Goal: Task Accomplishment & Management: Manage account settings

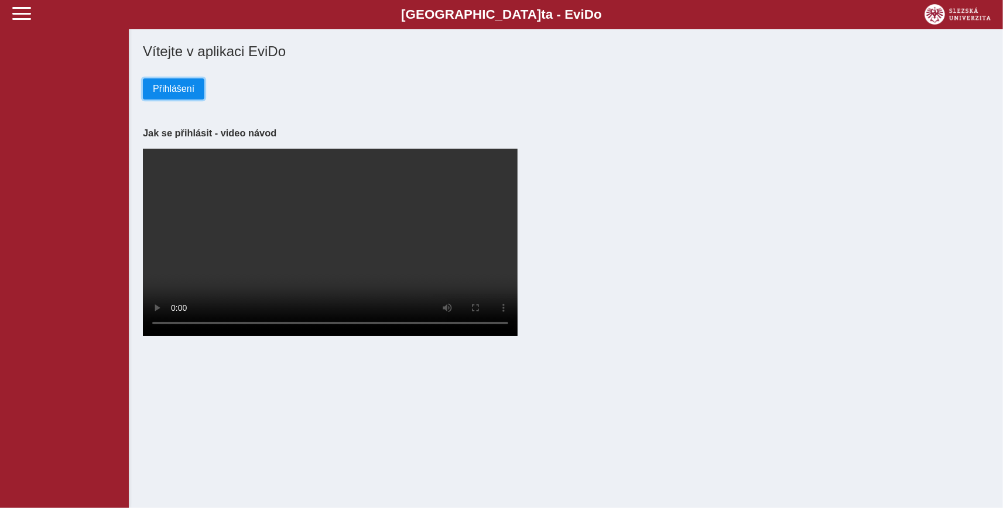
click at [155, 88] on span "Přihlášení" at bounding box center [174, 89] width 42 height 11
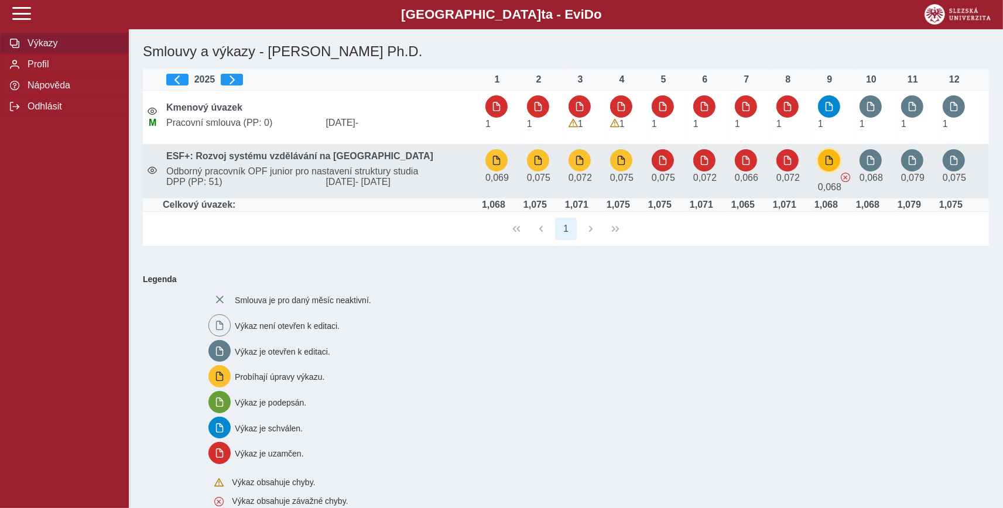
click at [829, 160] on span "button" at bounding box center [828, 160] width 9 height 9
click at [833, 159] on span "button" at bounding box center [828, 160] width 9 height 9
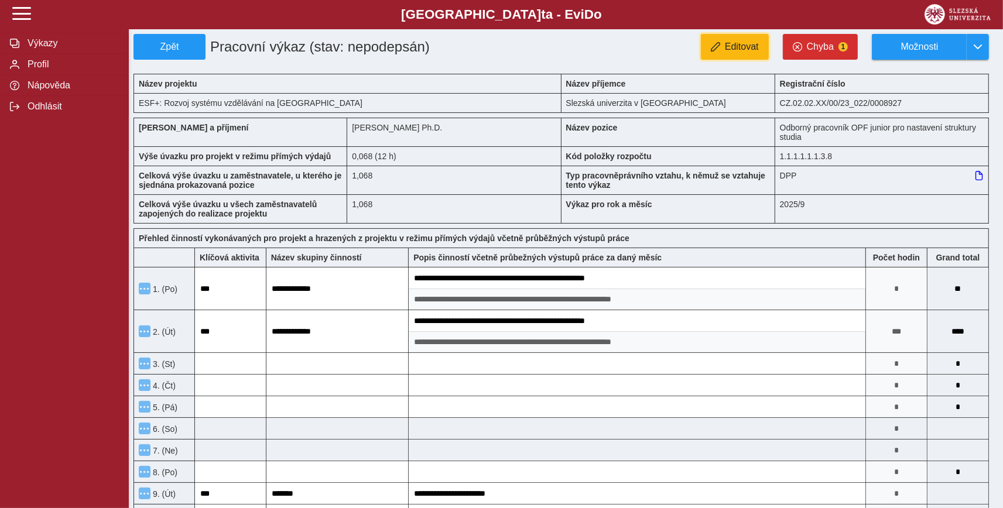
click at [727, 46] on span "Editovat" at bounding box center [742, 47] width 34 height 11
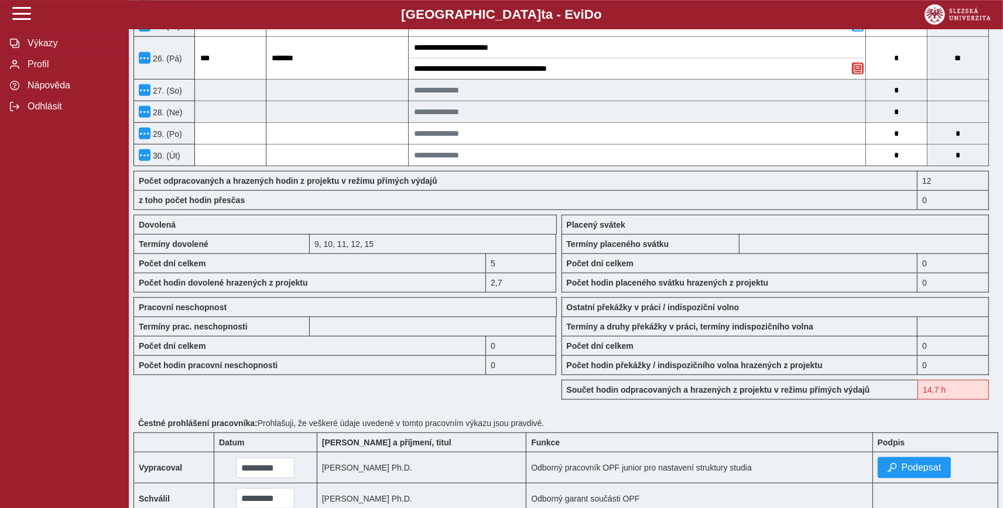
scroll to position [901, 0]
click at [434, 246] on div "9, 10, 11, 12, 15" at bounding box center [433, 243] width 246 height 19
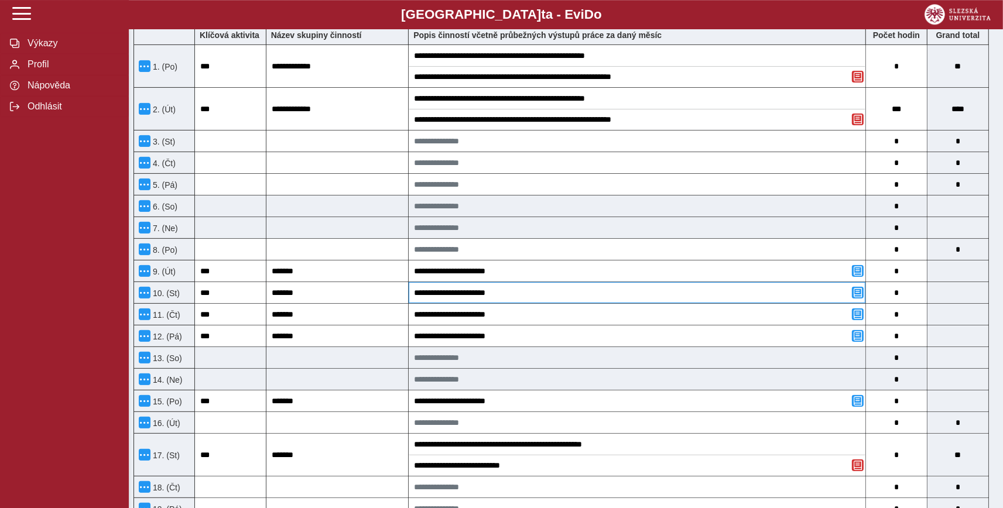
scroll to position [258, 0]
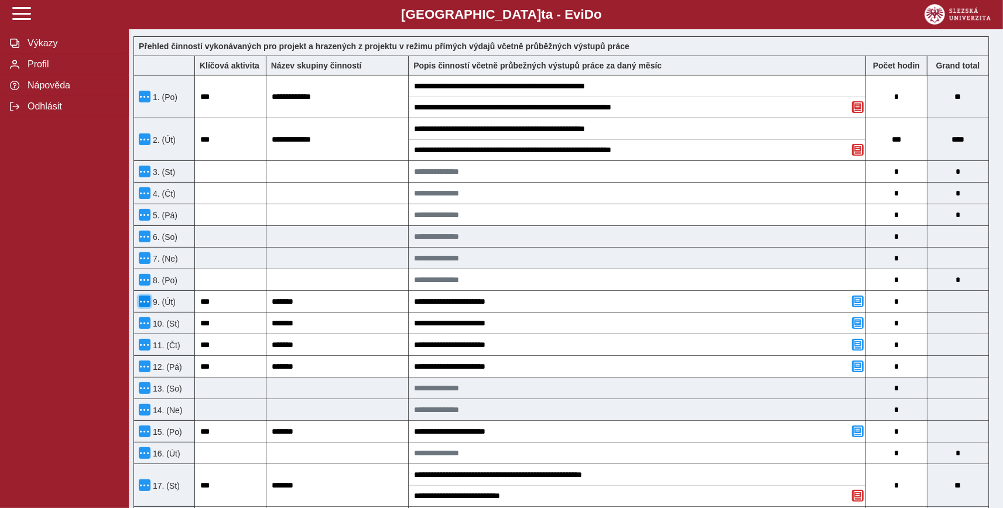
click at [146, 305] on span "button" at bounding box center [144, 301] width 9 height 9
click at [164, 385] on link "Smazat záznam" at bounding box center [197, 384] width 117 height 23
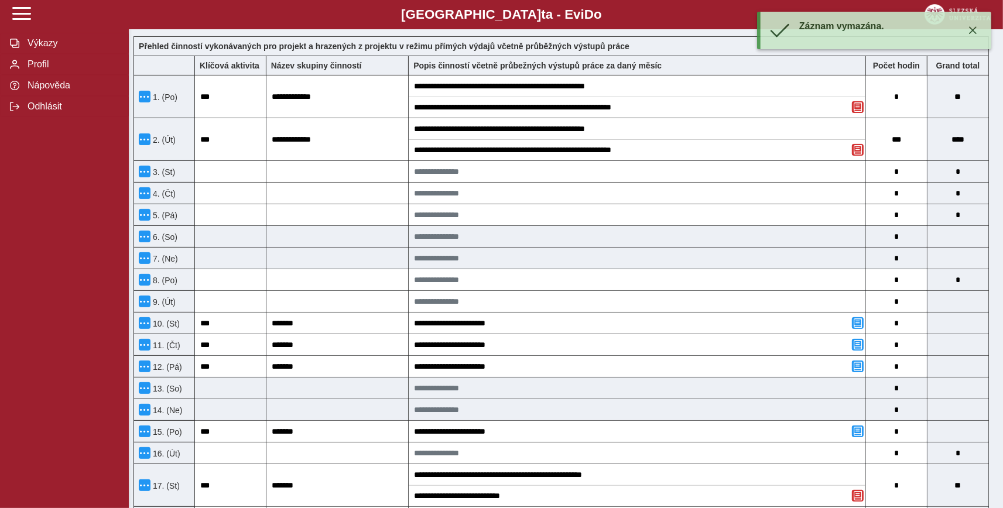
click at [155, 329] on div "10. (St)" at bounding box center [167, 323] width 56 height 12
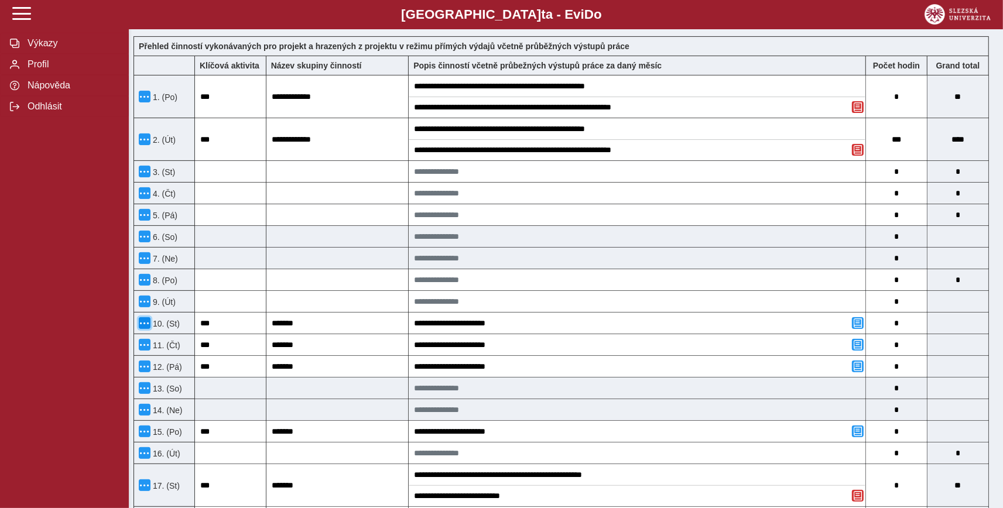
click at [145, 326] on span "button" at bounding box center [144, 322] width 9 height 9
click at [167, 409] on span "Smazat záznam" at bounding box center [197, 406] width 67 height 9
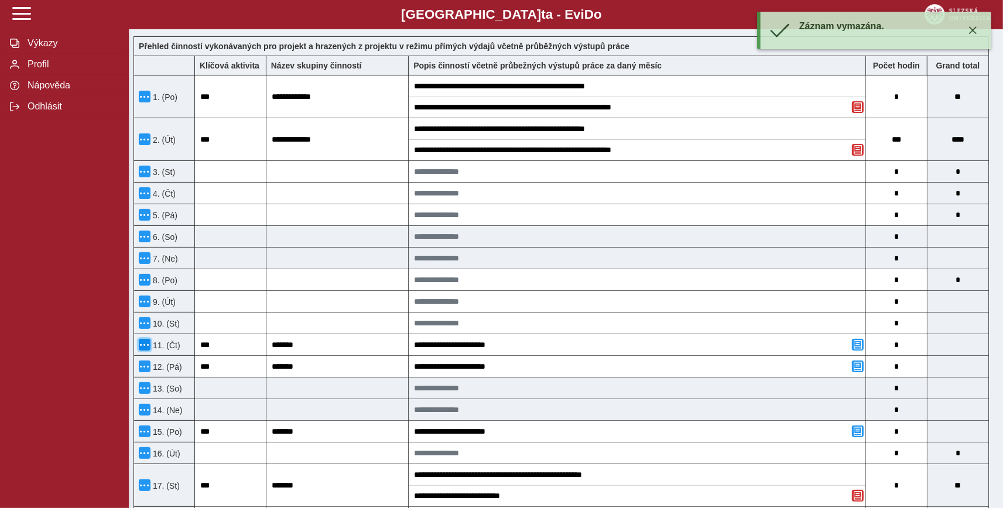
click at [144, 345] on span "button" at bounding box center [144, 344] width 9 height 9
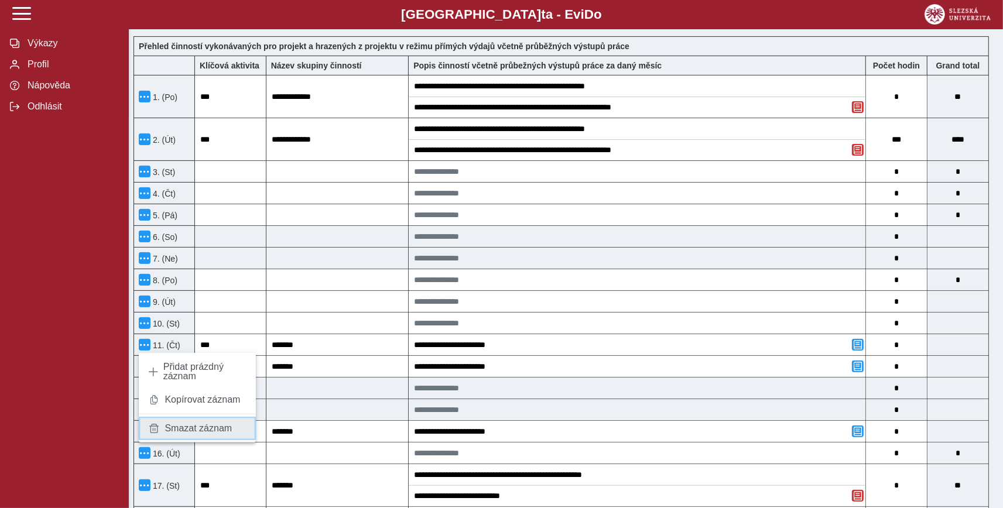
click at [169, 430] on span "Smazat záznam" at bounding box center [197, 428] width 67 height 9
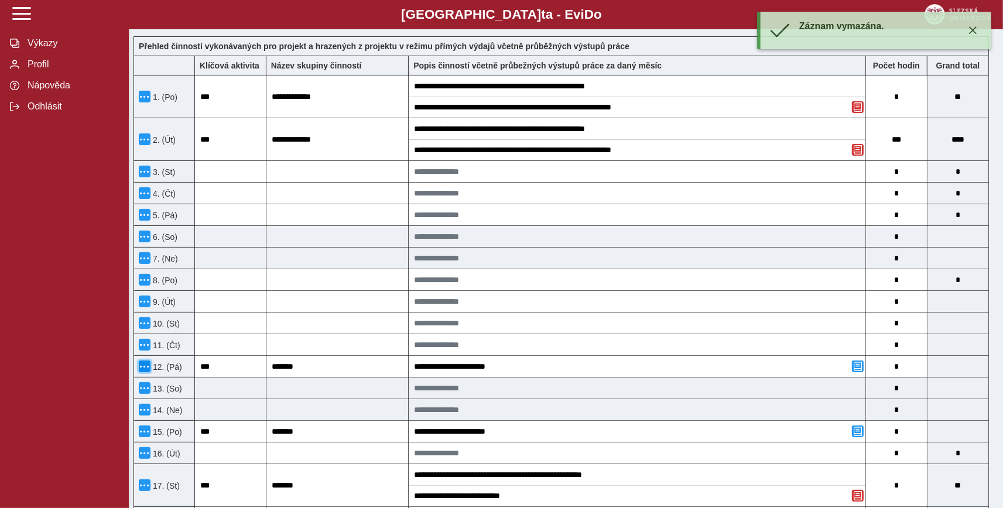
click at [146, 365] on span "button" at bounding box center [144, 366] width 9 height 9
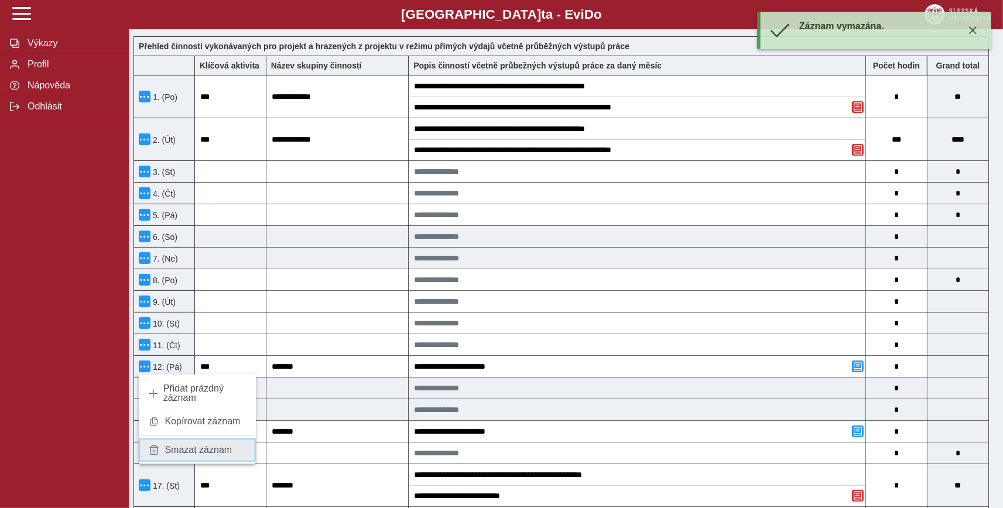
click at [183, 457] on link "Smazat záznam" at bounding box center [197, 449] width 117 height 23
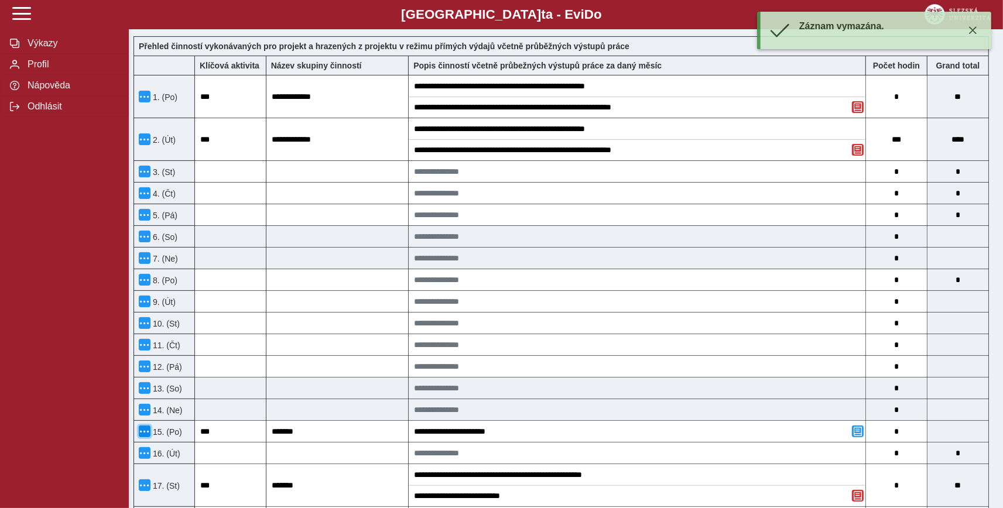
click at [146, 434] on span "button" at bounding box center [144, 431] width 9 height 9
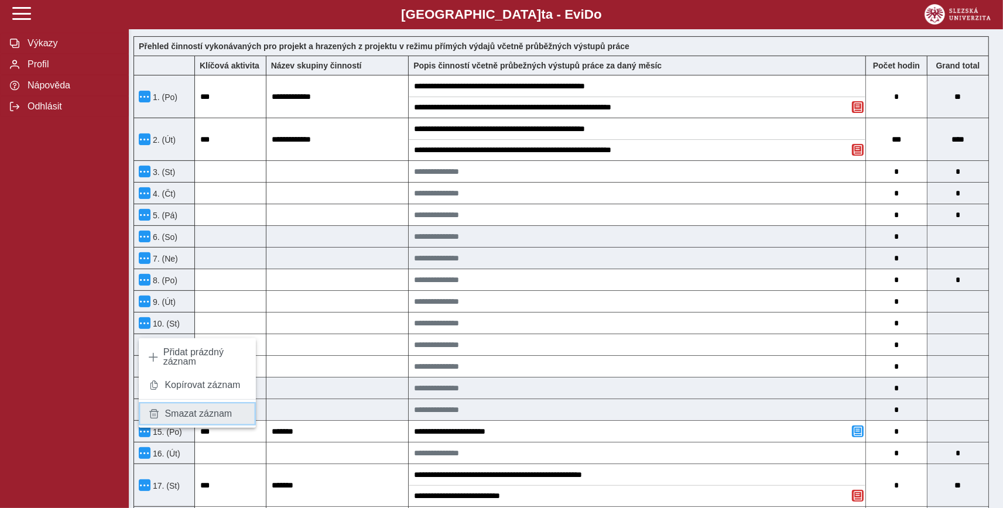
click at [166, 421] on link "Smazat záznam" at bounding box center [197, 413] width 117 height 23
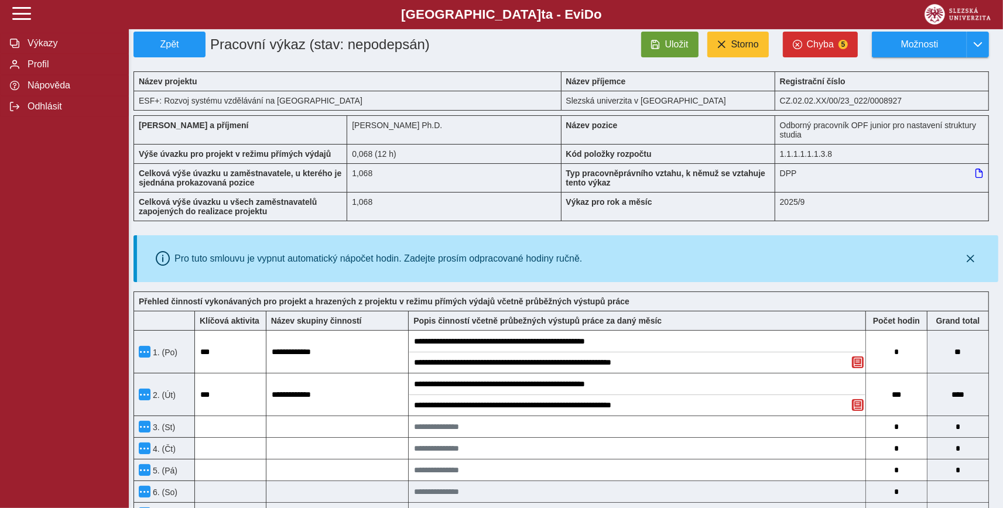
scroll to position [0, 0]
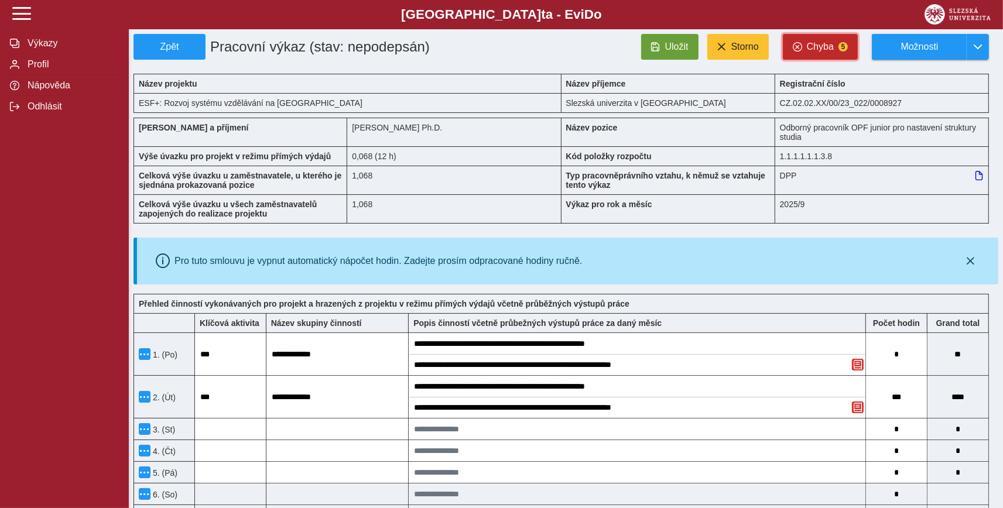
click at [821, 48] on span "Chyba" at bounding box center [820, 47] width 27 height 11
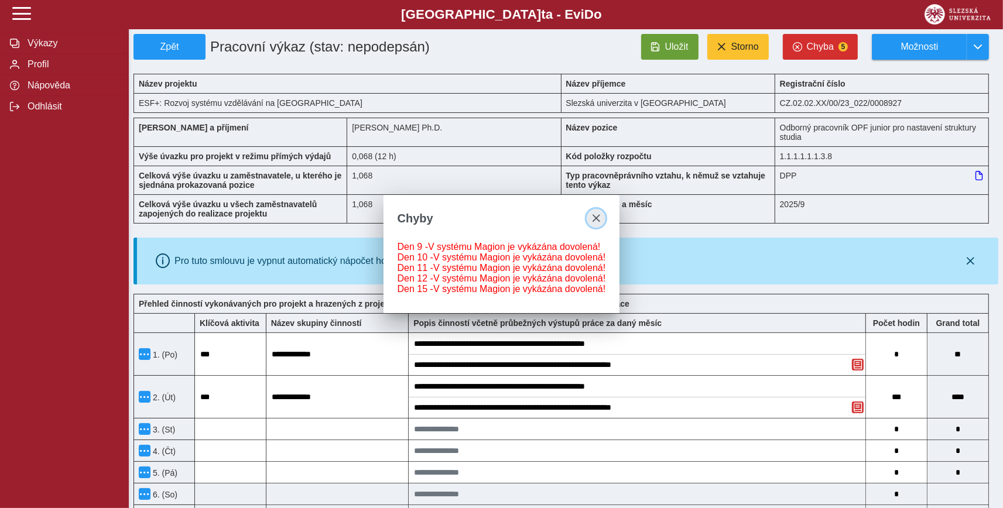
click at [595, 215] on span "close" at bounding box center [595, 218] width 9 height 9
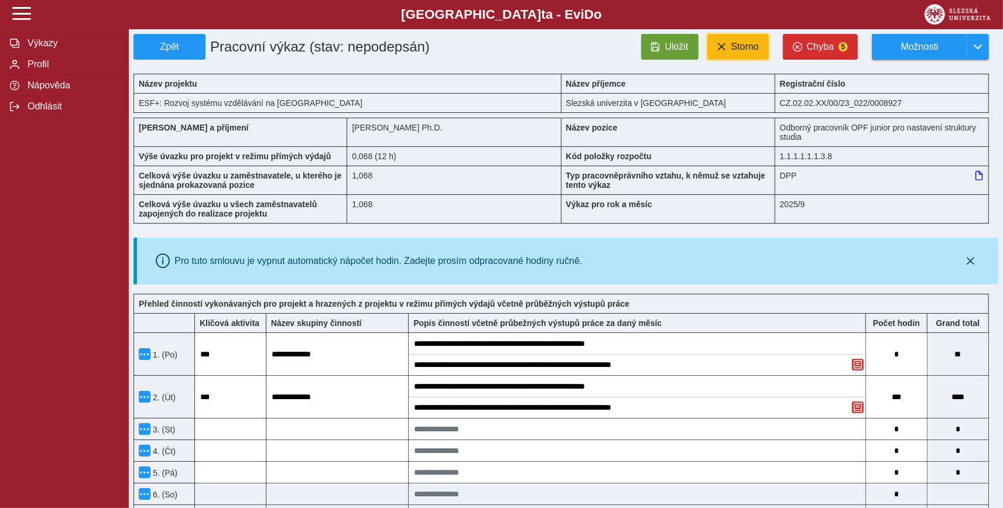
click at [753, 48] on span "Storno" at bounding box center [745, 47] width 28 height 11
